Goal: Transaction & Acquisition: Subscribe to service/newsletter

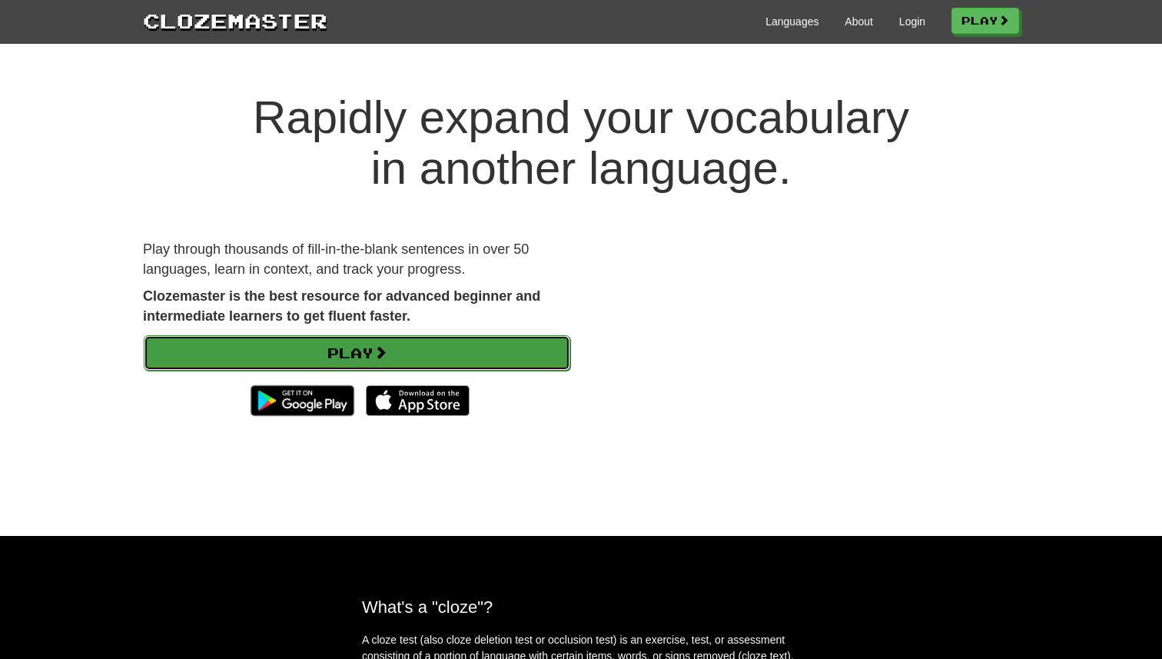
click at [483, 342] on link "Play" at bounding box center [357, 352] width 427 height 35
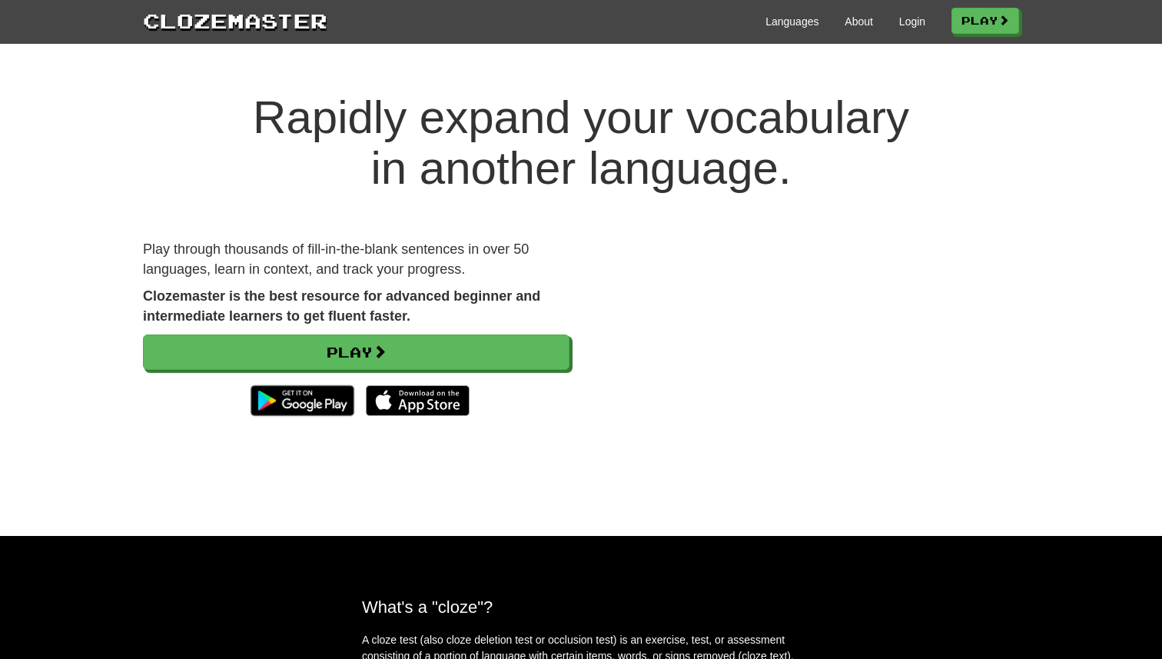
click at [832, 18] on div "Languages About Login Play" at bounding box center [673, 20] width 692 height 28
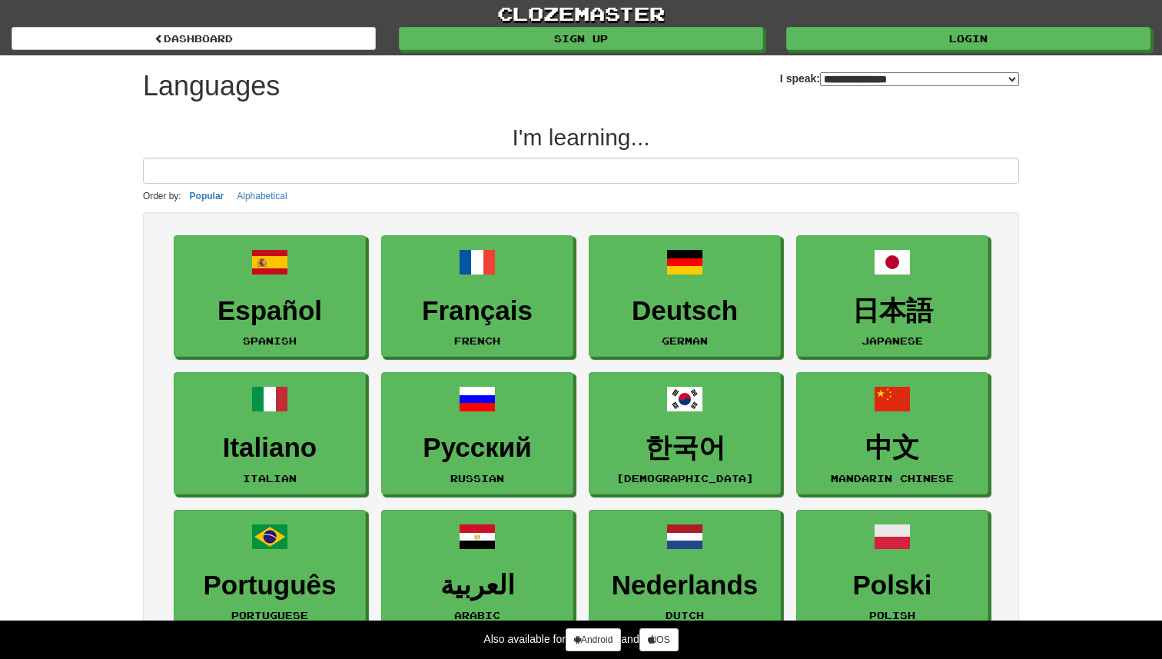
select select "*******"
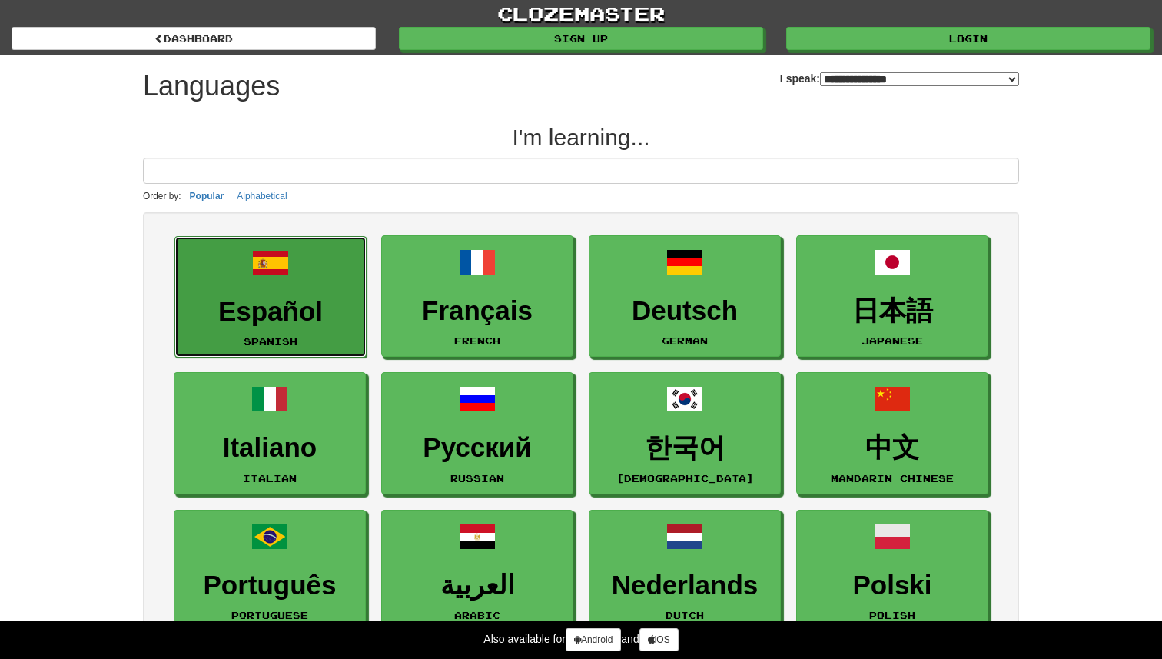
click at [323, 298] on h3 "Español" at bounding box center [270, 312] width 175 height 30
